Goal: Task Accomplishment & Management: Manage account settings

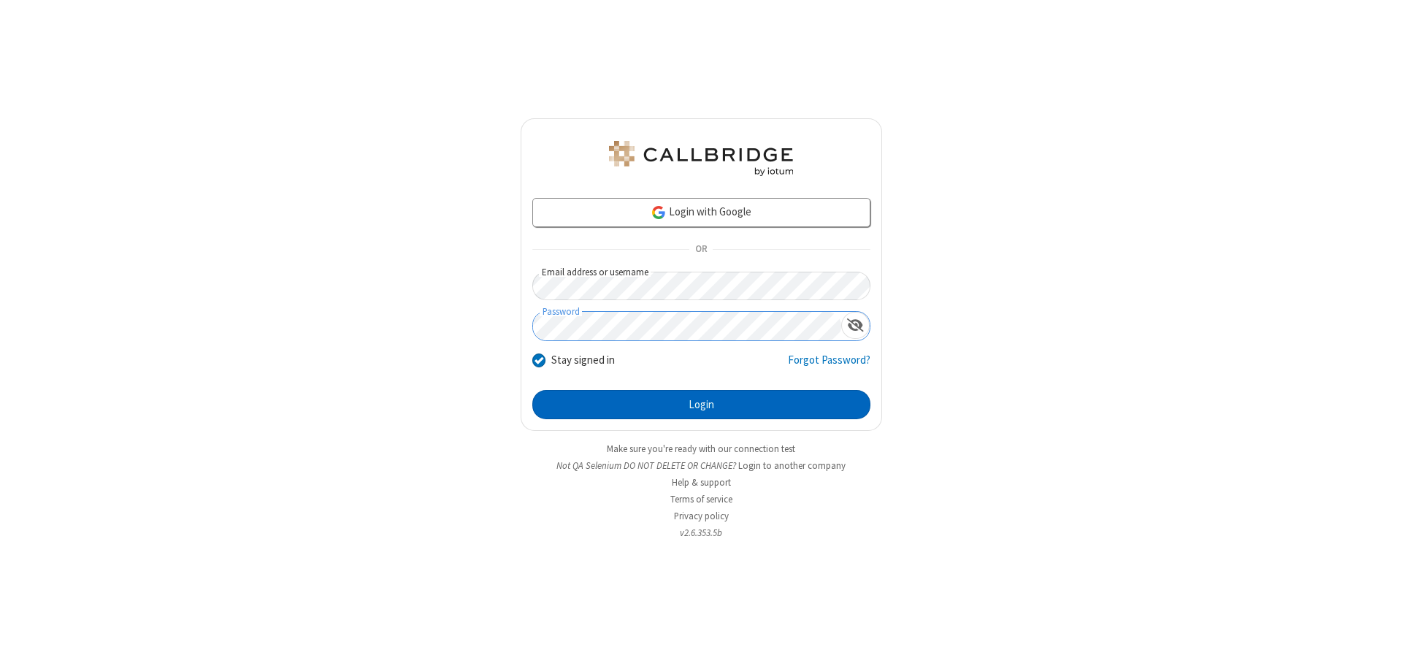
click at [701, 405] on button "Login" at bounding box center [701, 404] width 338 height 29
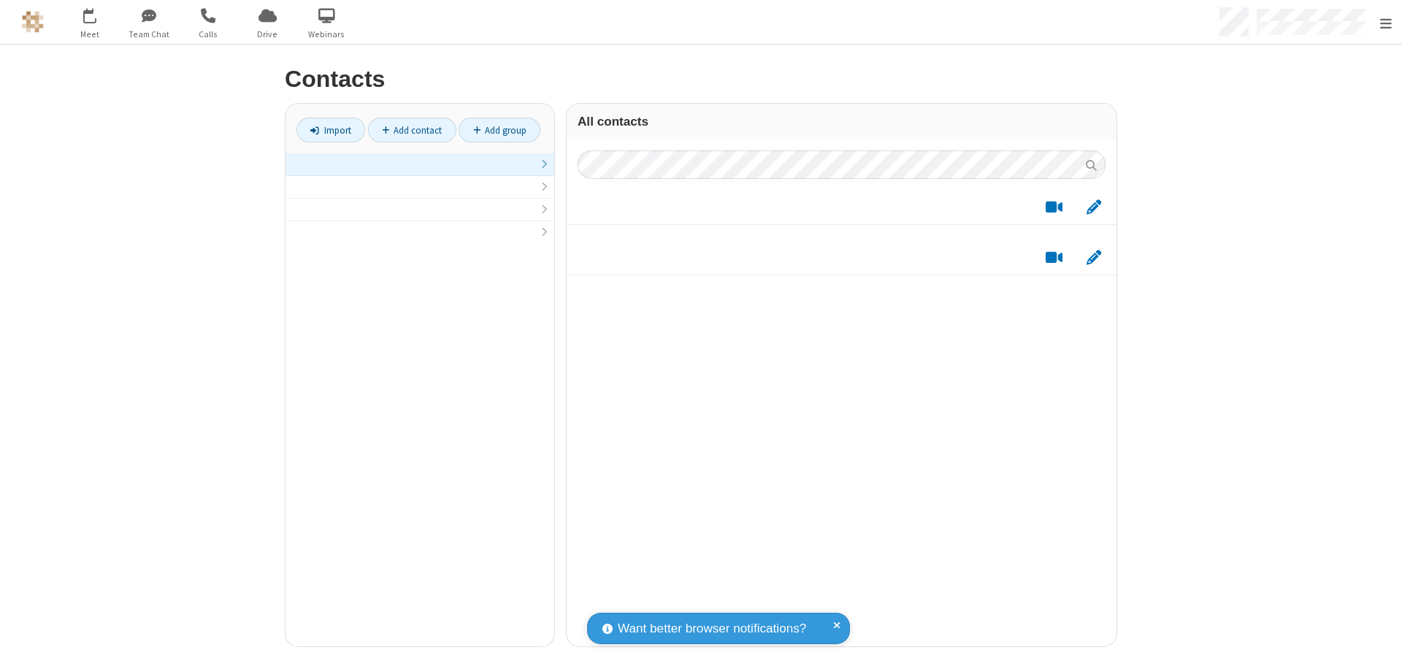
click at [414, 172] on link at bounding box center [420, 164] width 269 height 23
click at [325, 130] on link "Import" at bounding box center [331, 130] width 69 height 25
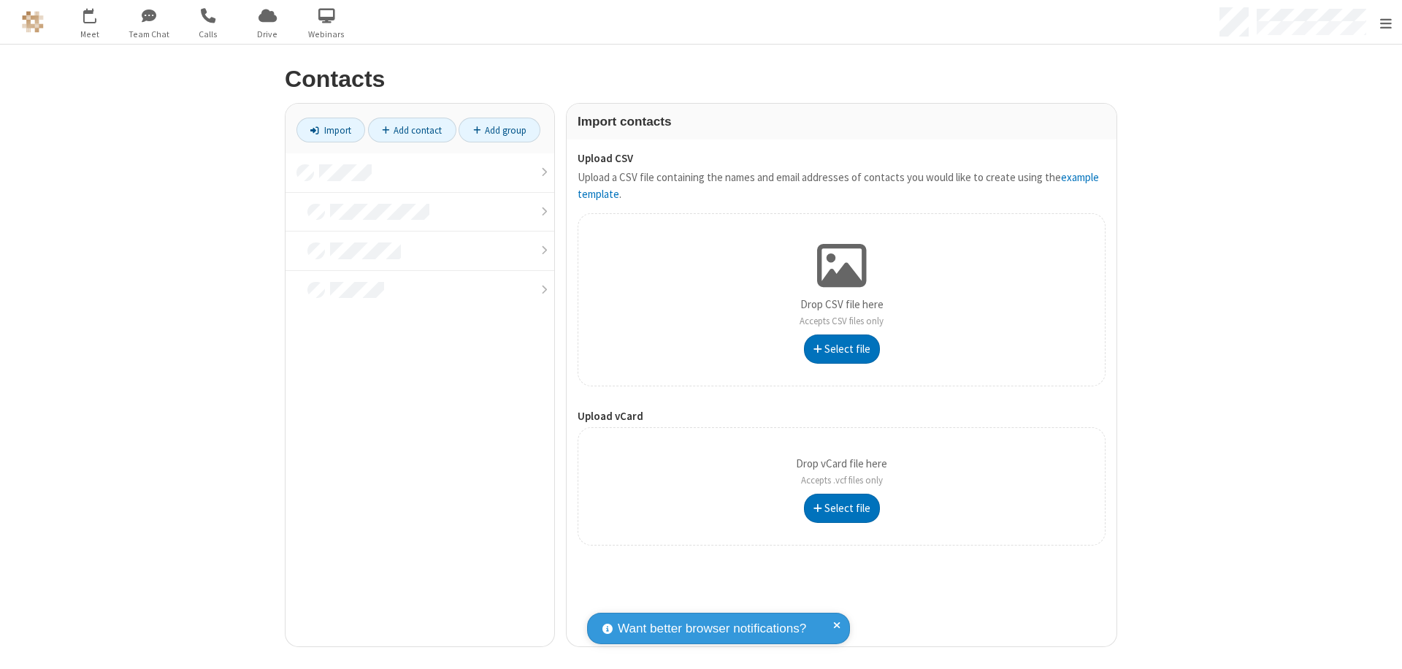
type input "C:\fakepath\address_book_contacts.csv"
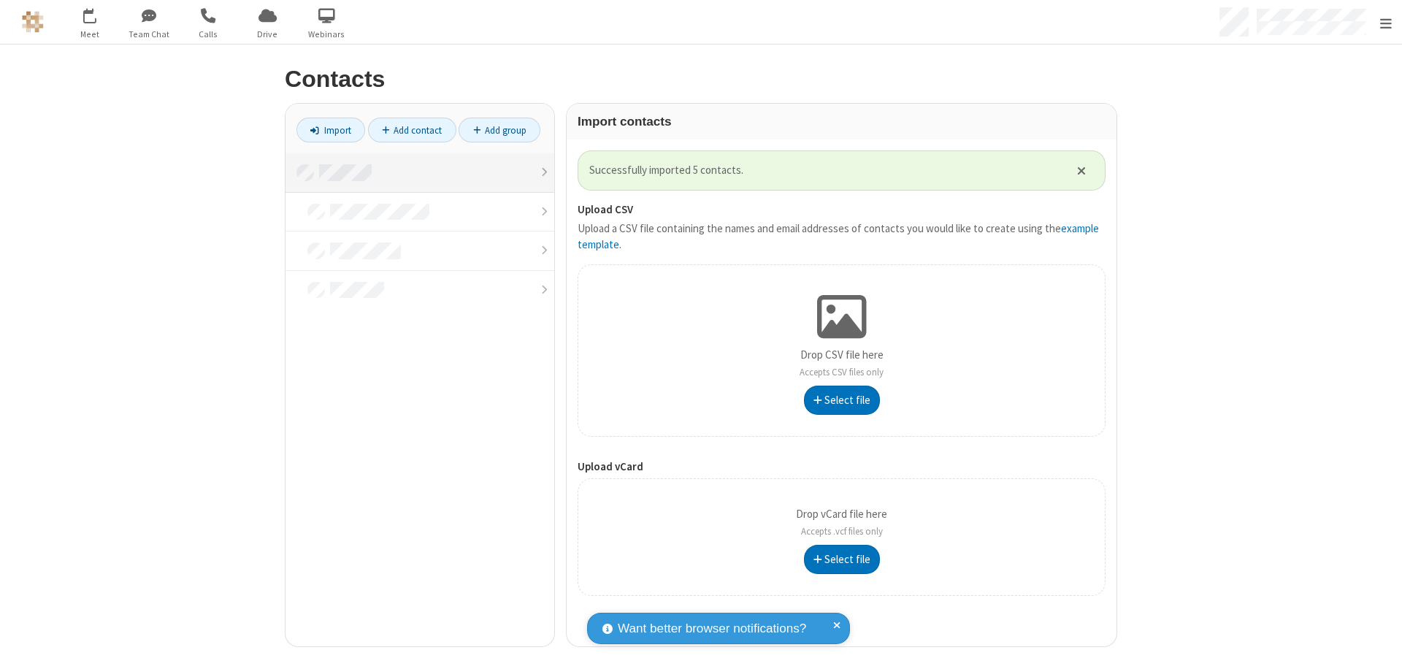
click at [414, 172] on link at bounding box center [420, 172] width 269 height 39
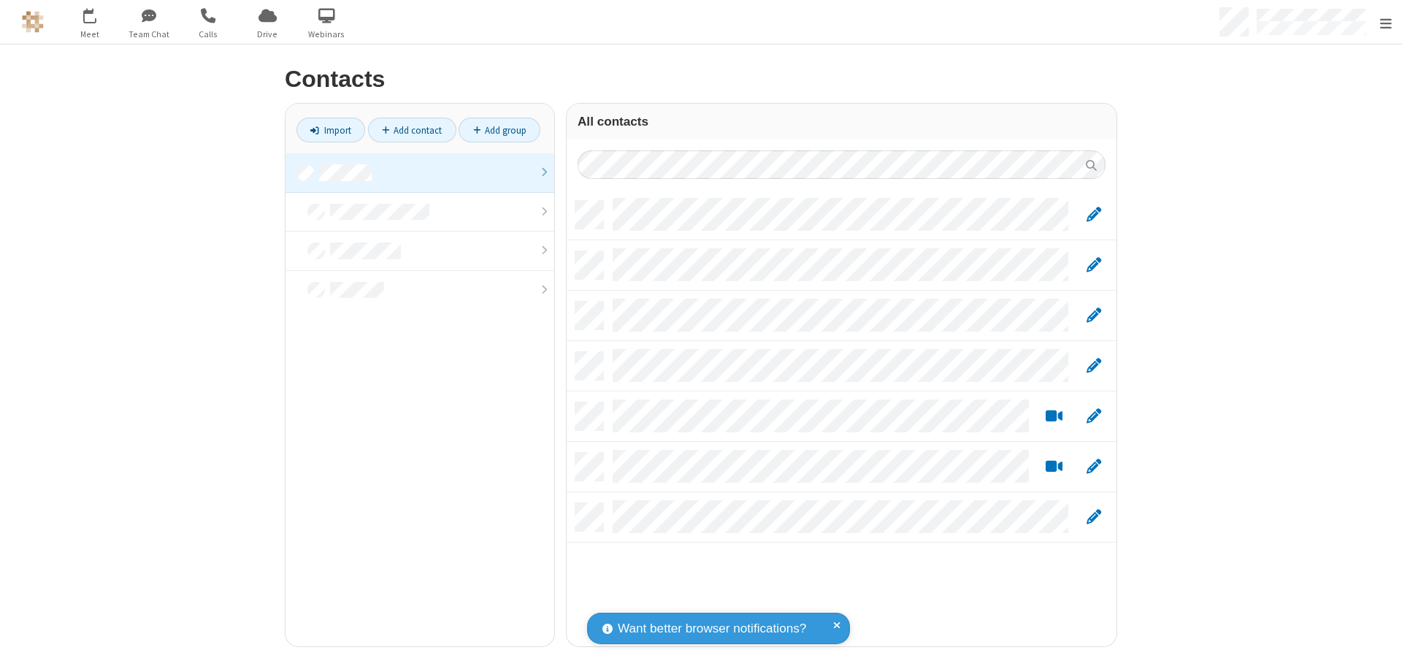
scroll to position [445, 539]
